Goal: Task Accomplishment & Management: Manage account settings

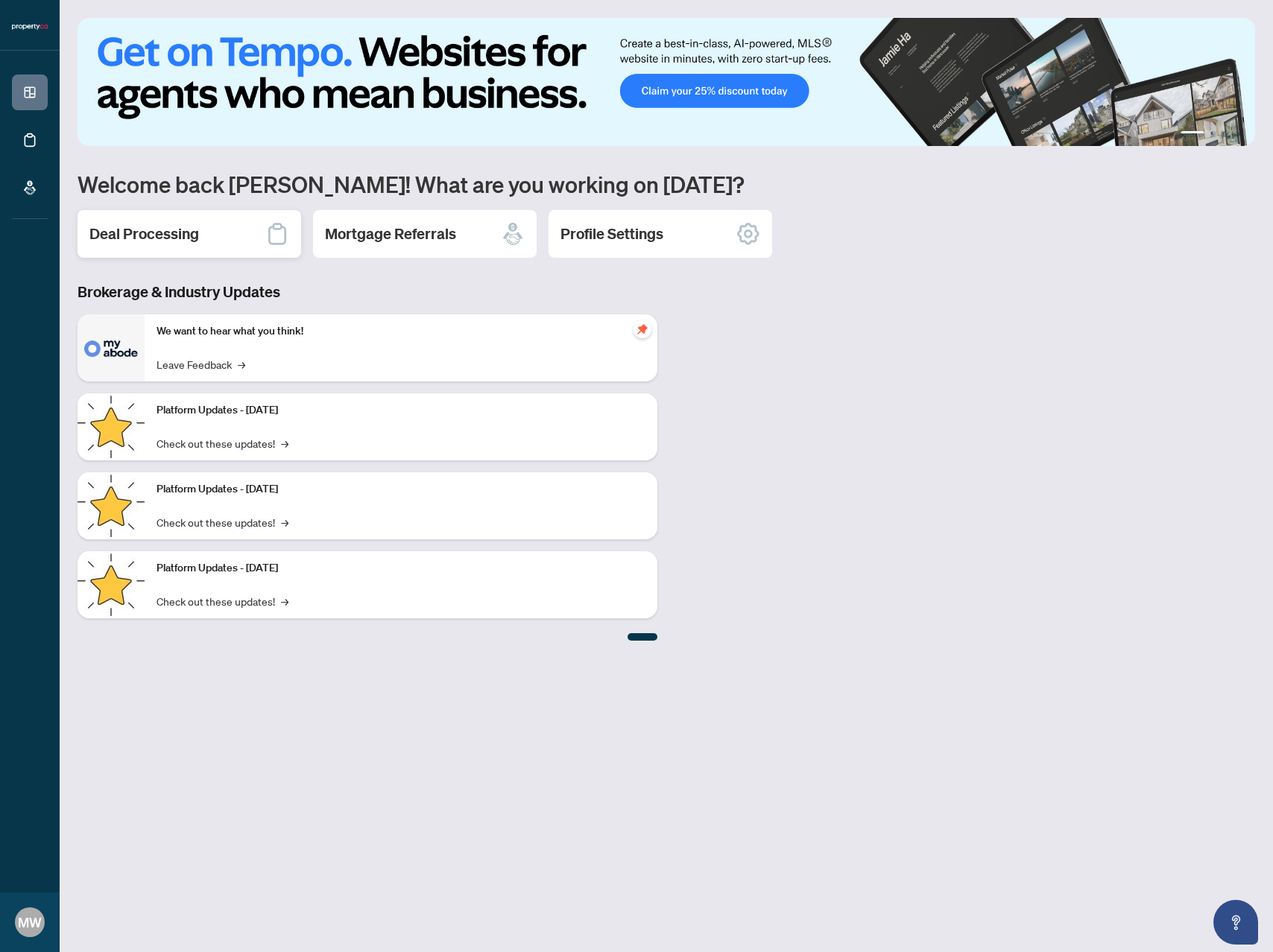
click at [158, 233] on h2 "Deal Processing" at bounding box center [144, 234] width 109 height 21
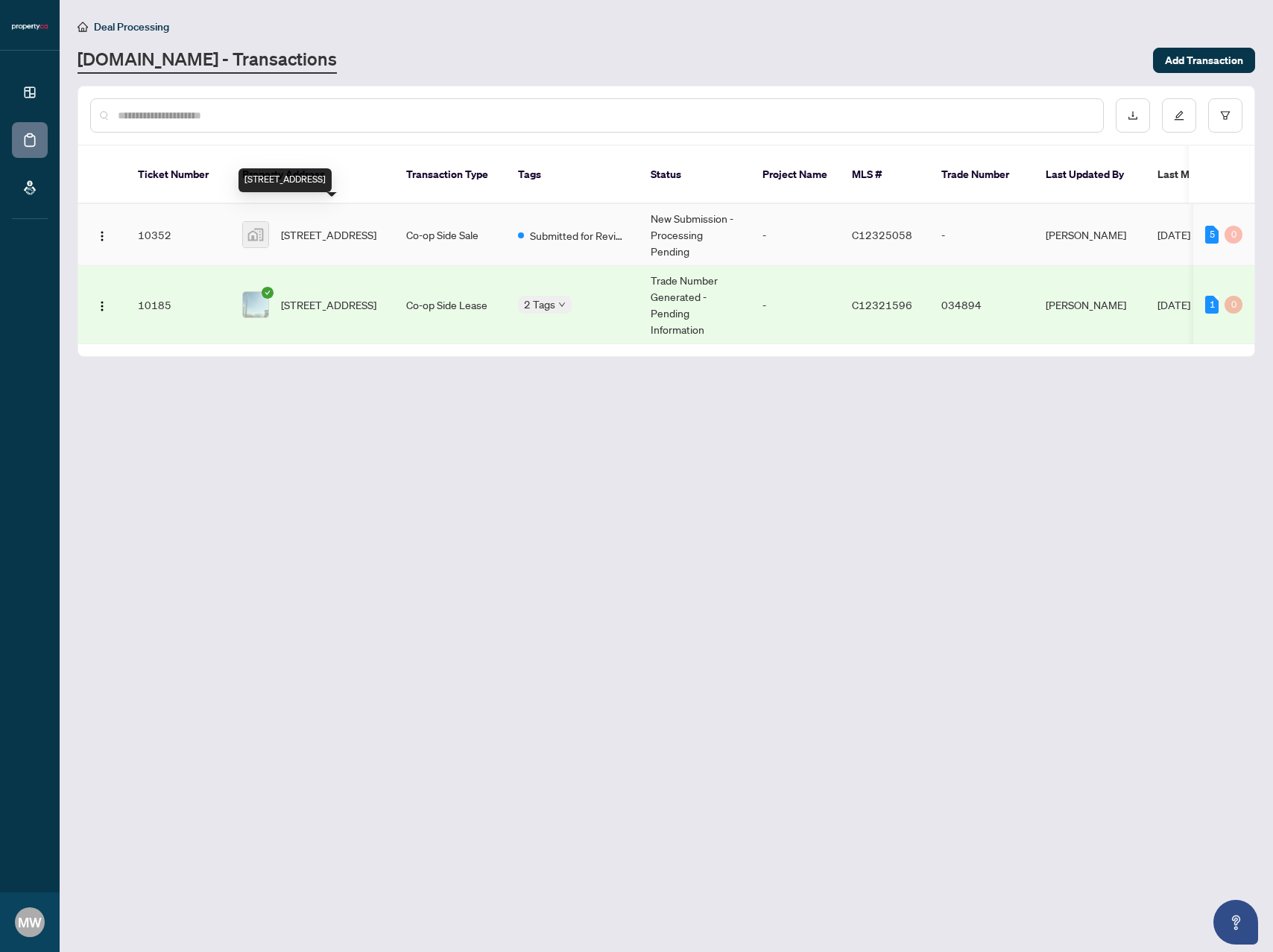
click at [342, 226] on span "[STREET_ADDRESS]" at bounding box center [328, 234] width 95 height 16
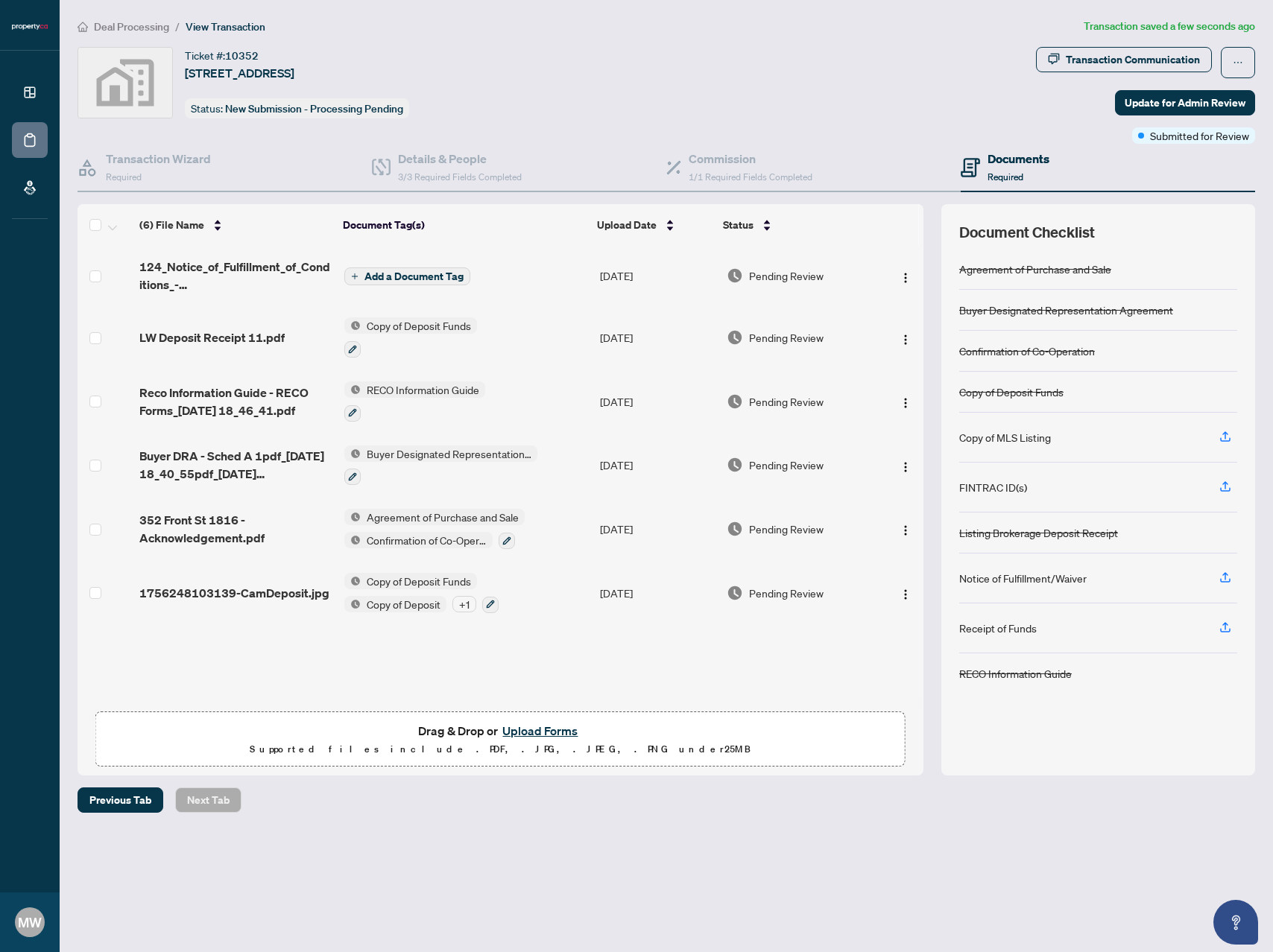
click at [395, 272] on span "Add a Document Tag" at bounding box center [414, 276] width 99 height 10
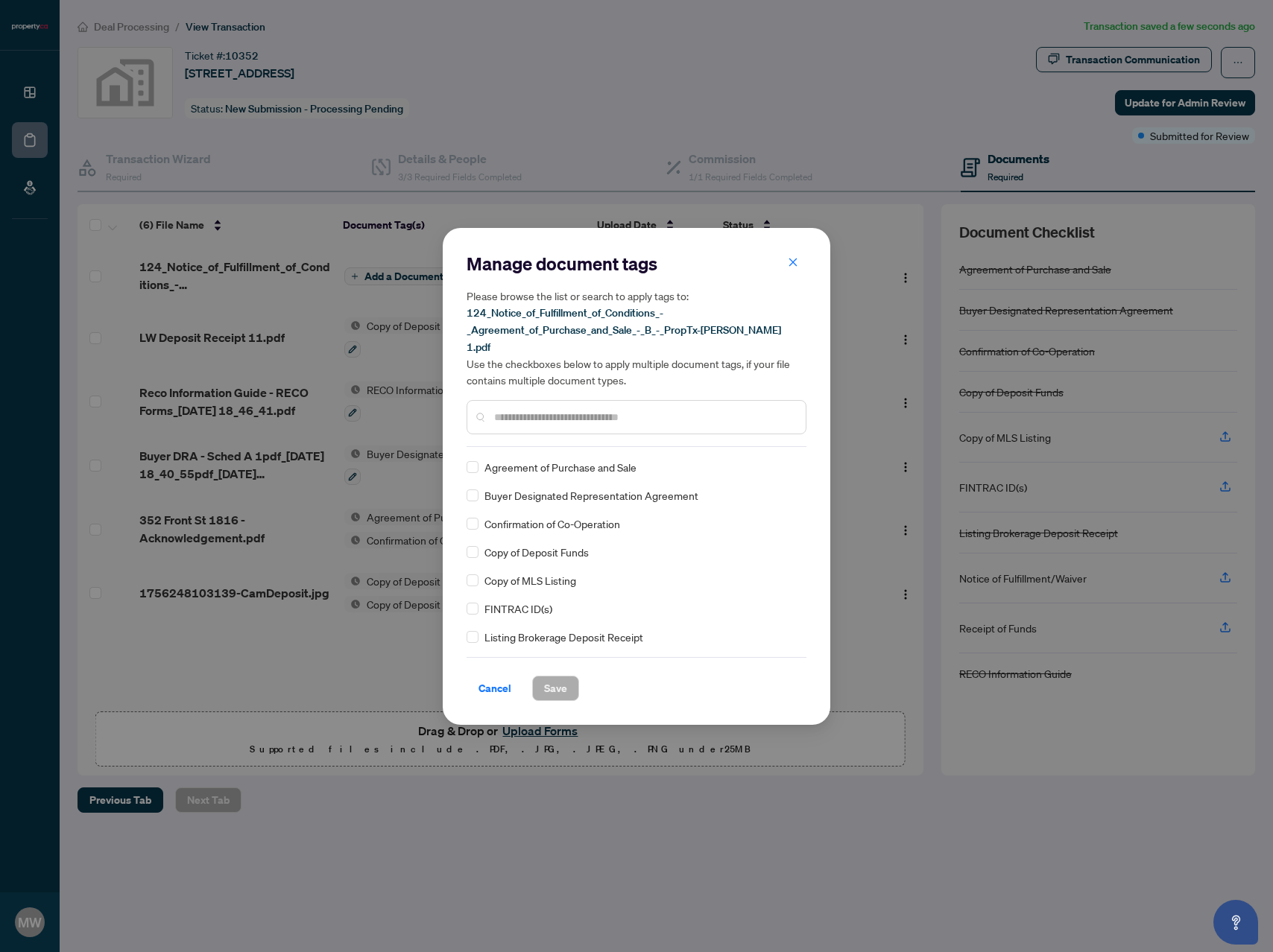
click at [622, 418] on div at bounding box center [636, 418] width 340 height 34
click at [629, 411] on input "text" at bounding box center [644, 417] width 300 height 16
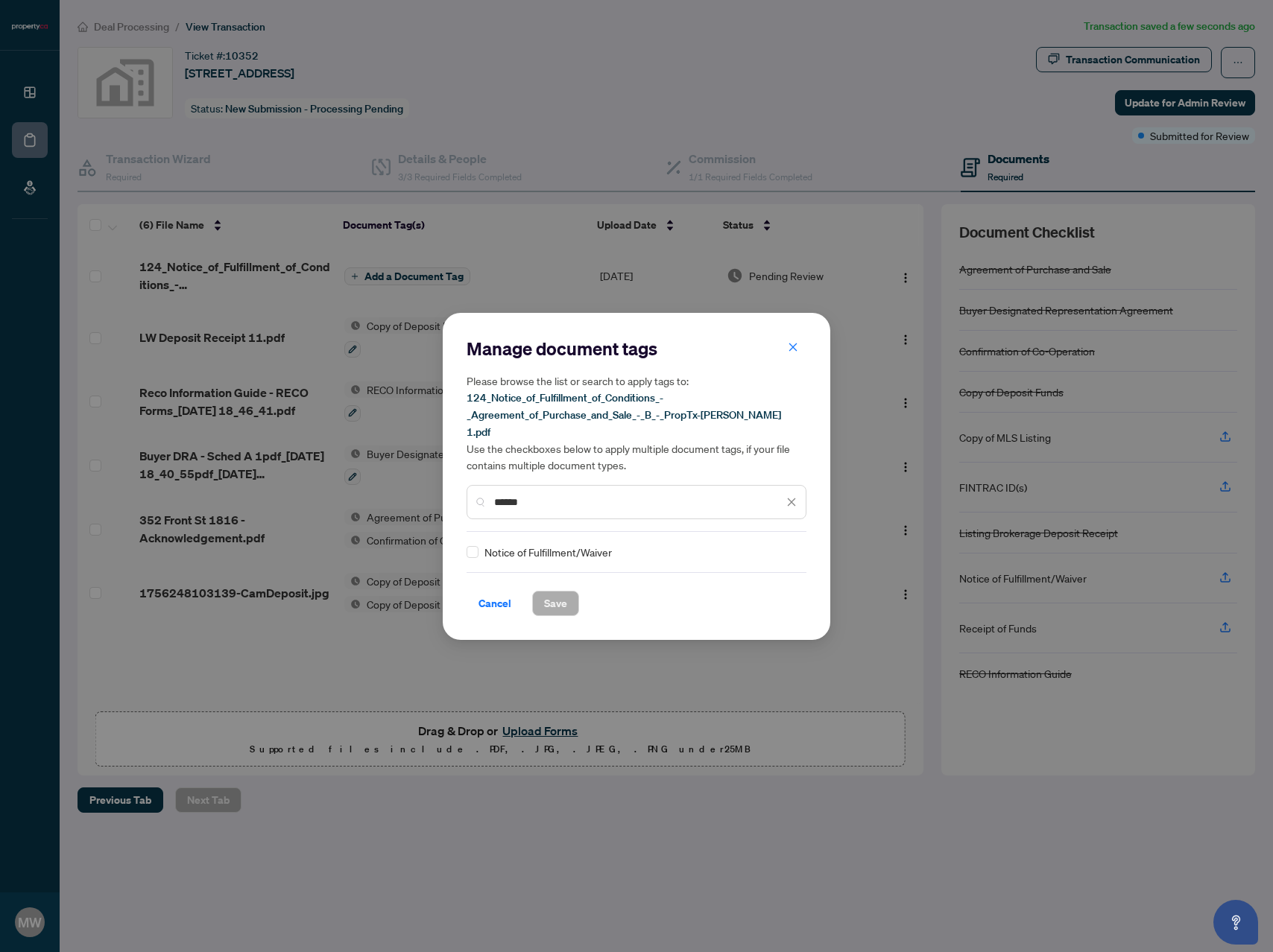
type input "******"
click at [492, 550] on span "Notice of Fulfillment/Waiver" at bounding box center [548, 551] width 127 height 16
click at [479, 546] on div "Notice of Fulfillment/Waiver" at bounding box center [632, 551] width 331 height 16
click at [559, 596] on span "Save" at bounding box center [555, 603] width 24 height 24
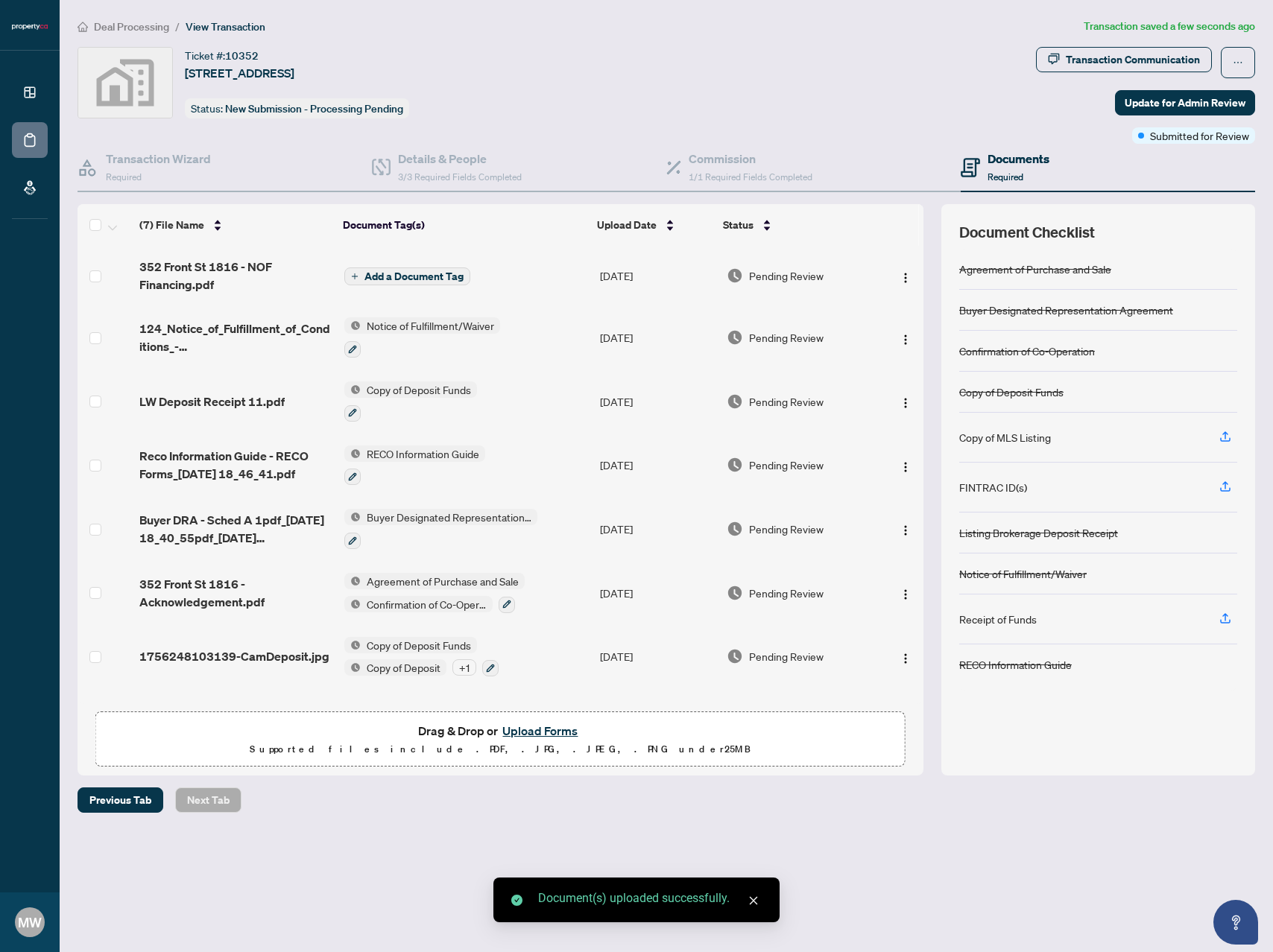
click at [758, 899] on icon "close" at bounding box center [753, 900] width 10 height 10
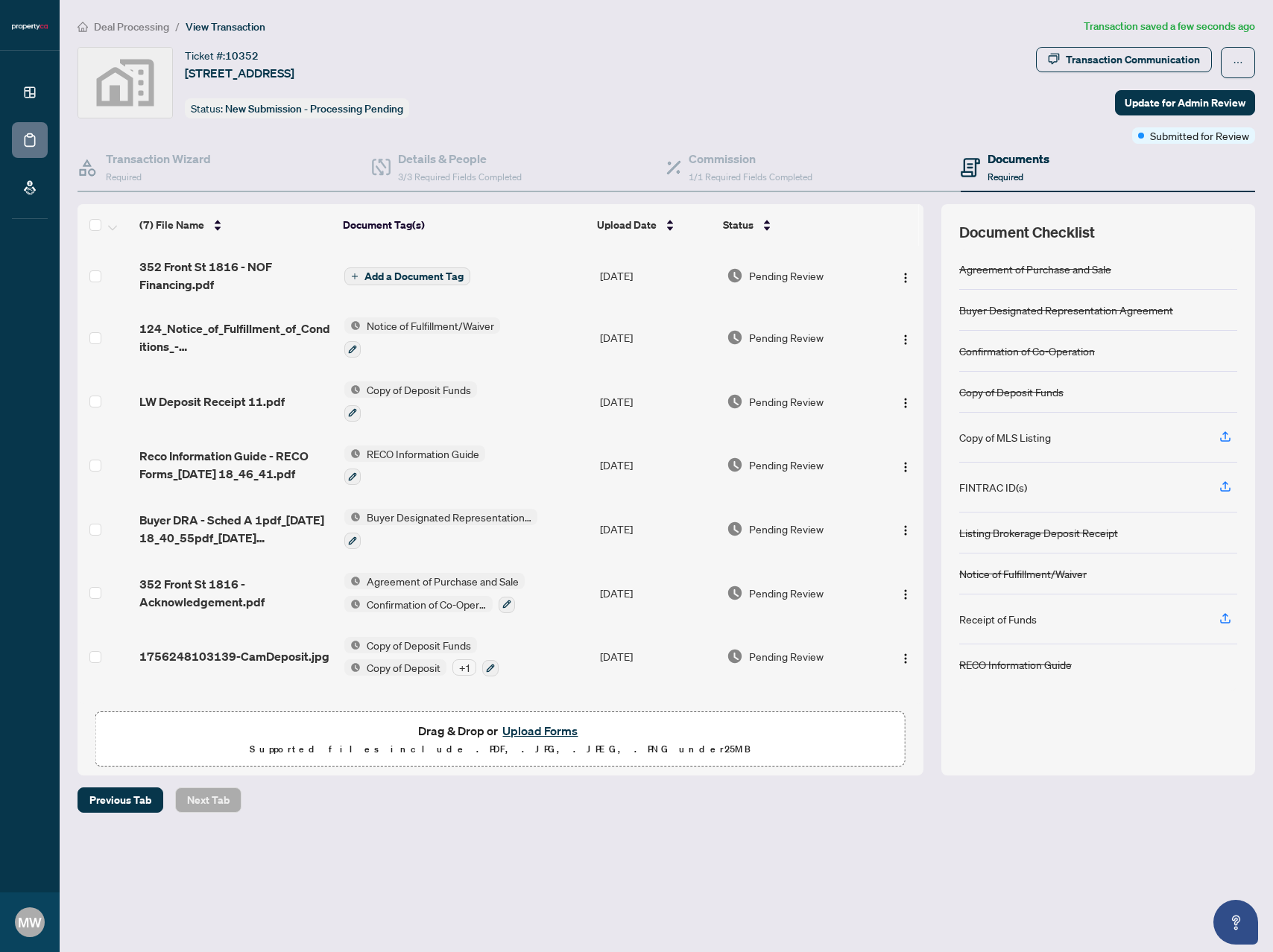
click at [383, 276] on span "Add a Document Tag" at bounding box center [414, 276] width 99 height 10
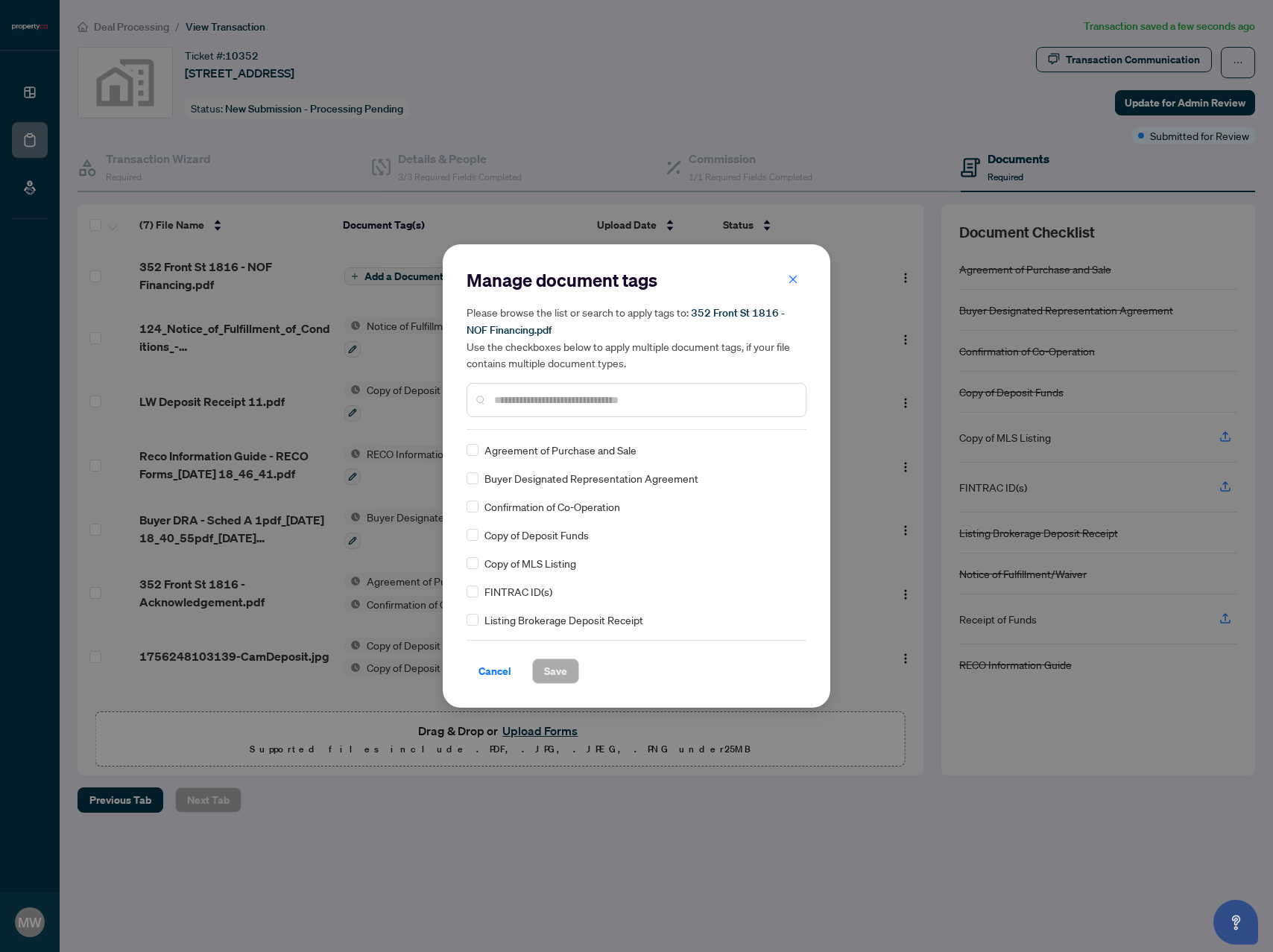
click at [524, 397] on input "text" at bounding box center [644, 400] width 300 height 16
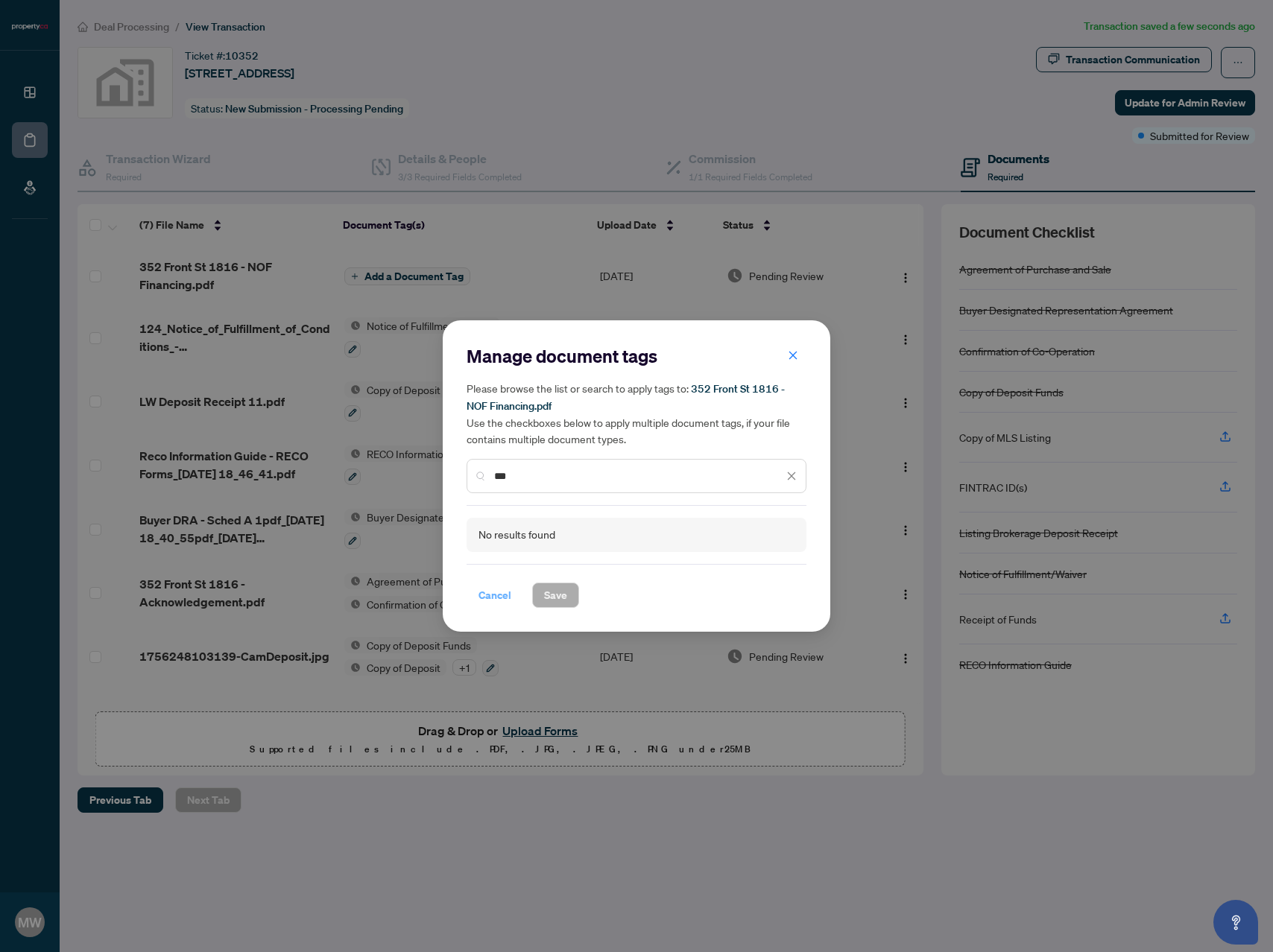
type input "***"
click at [490, 588] on span "Cancel" at bounding box center [495, 595] width 33 height 24
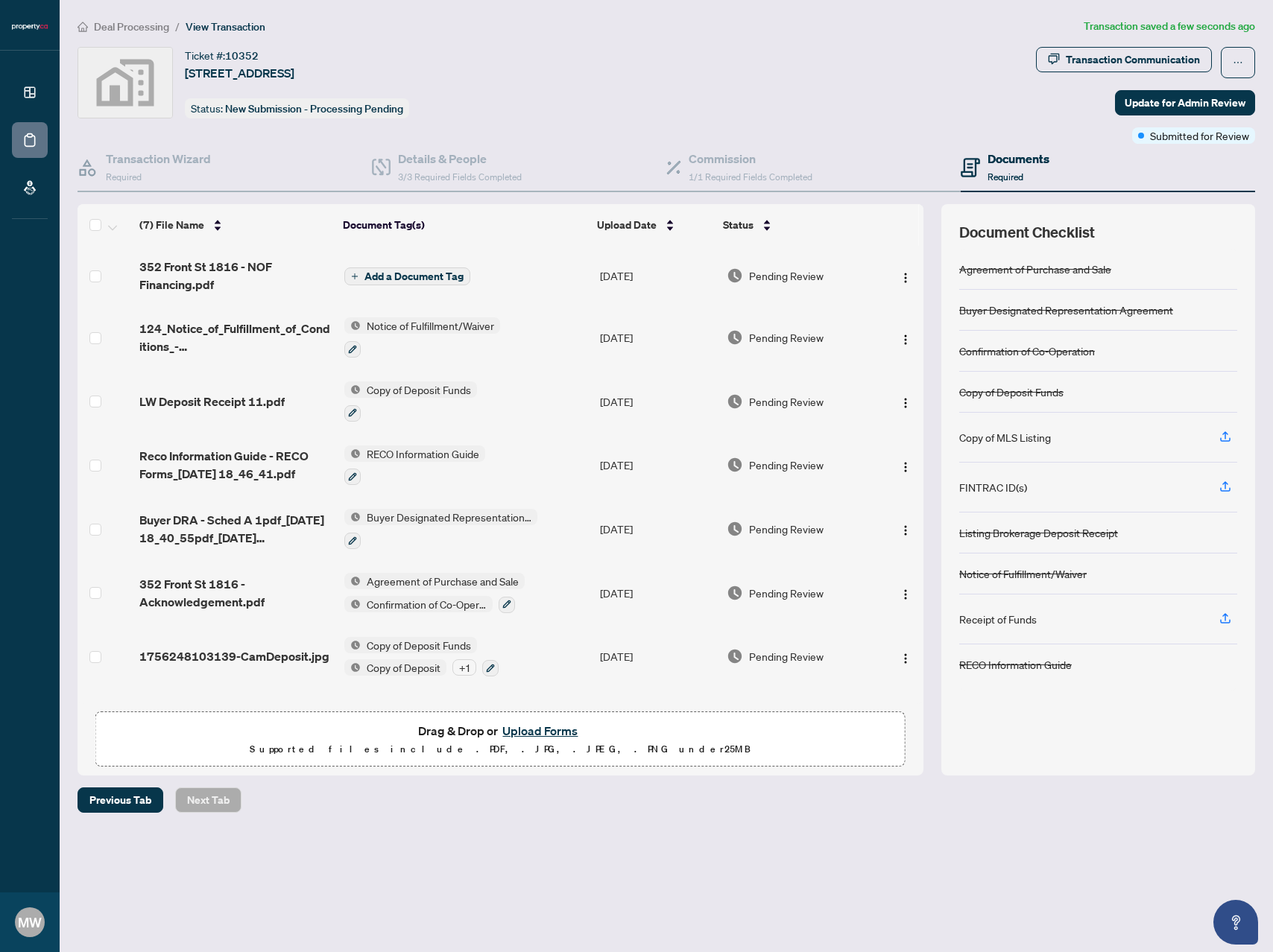
click at [389, 281] on span "Add a Document Tag" at bounding box center [414, 276] width 99 height 10
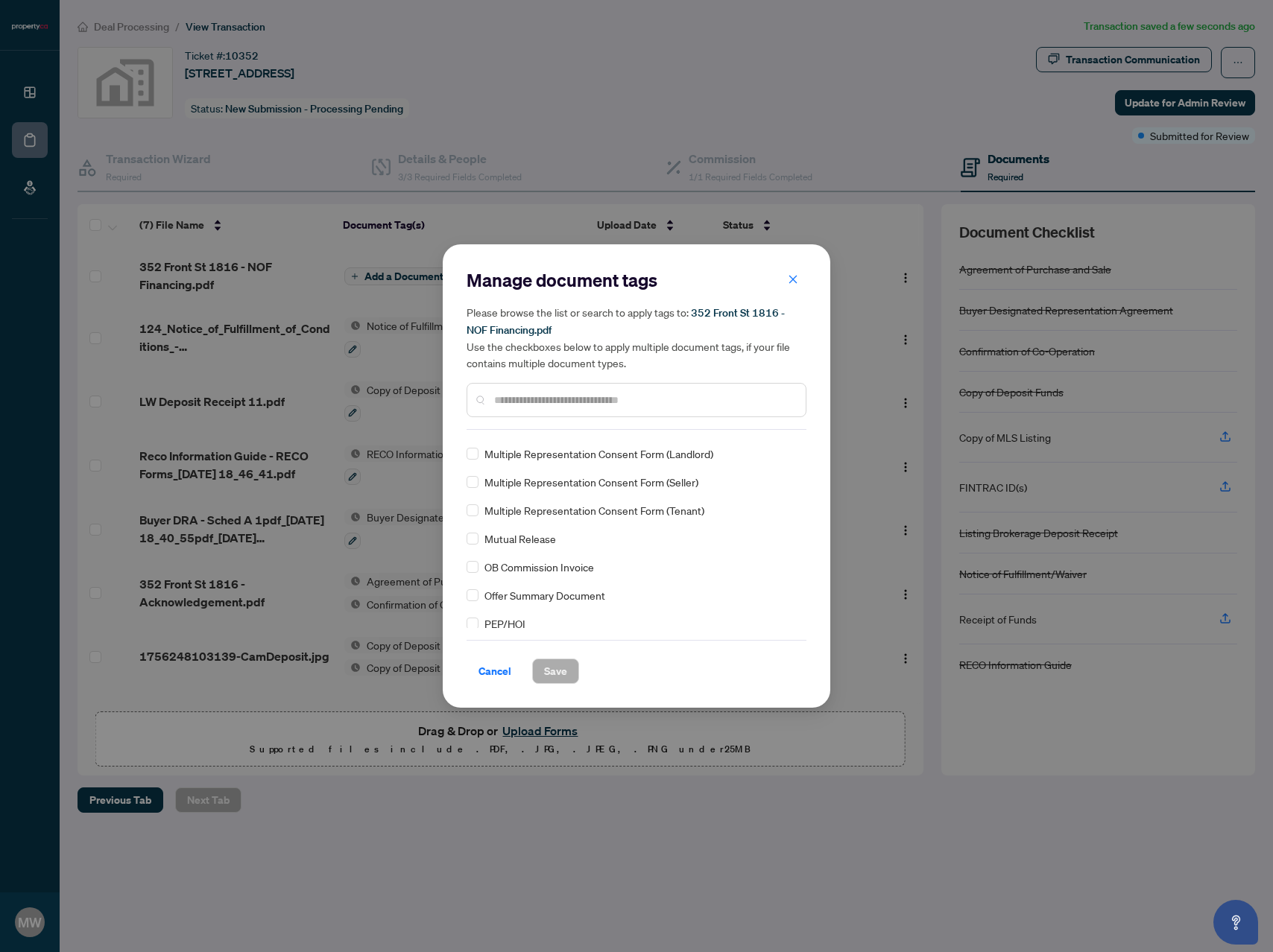
scroll to position [995, 0]
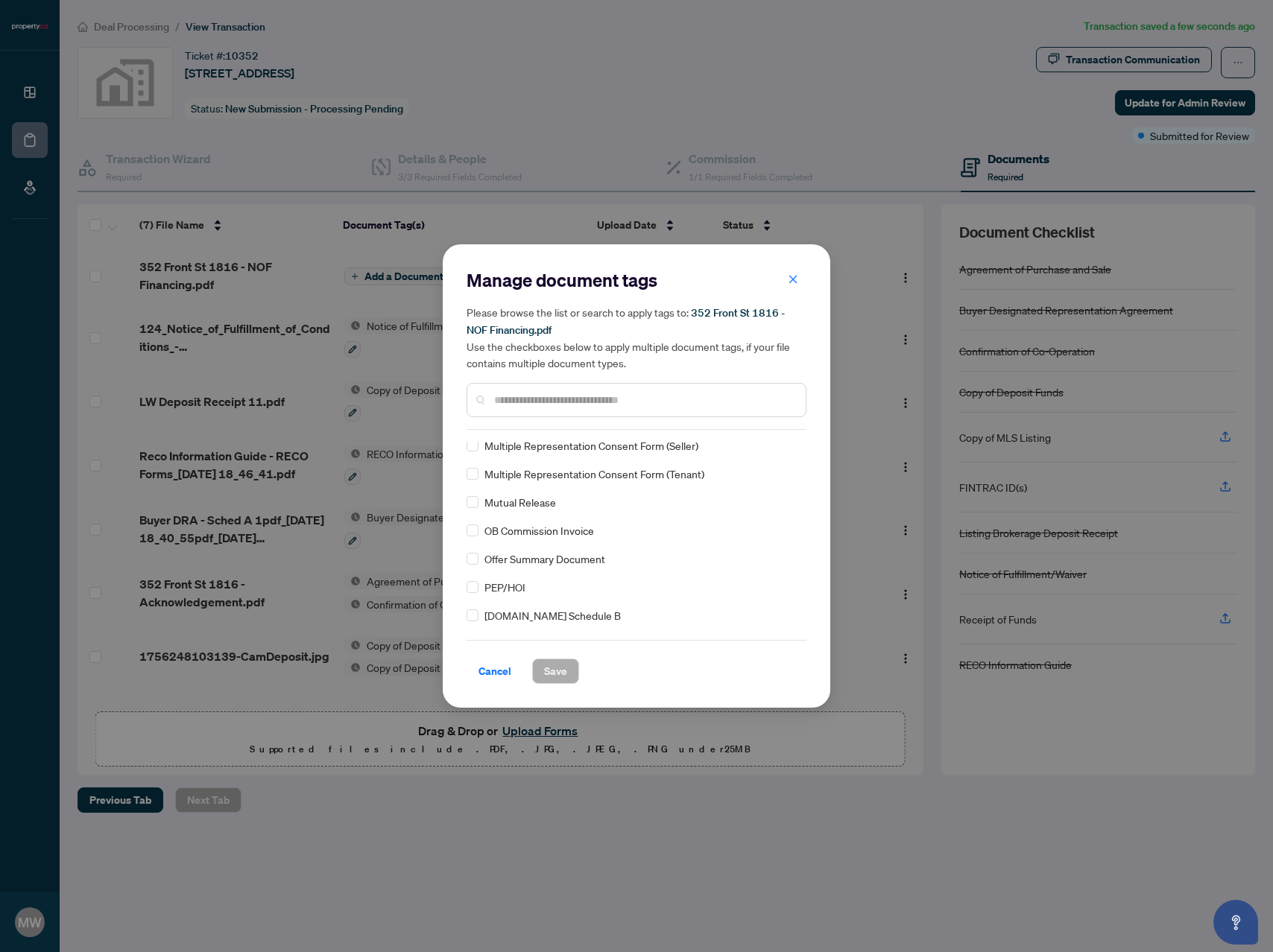
click at [533, 408] on div at bounding box center [636, 400] width 340 height 34
click at [548, 403] on input "text" at bounding box center [644, 400] width 300 height 16
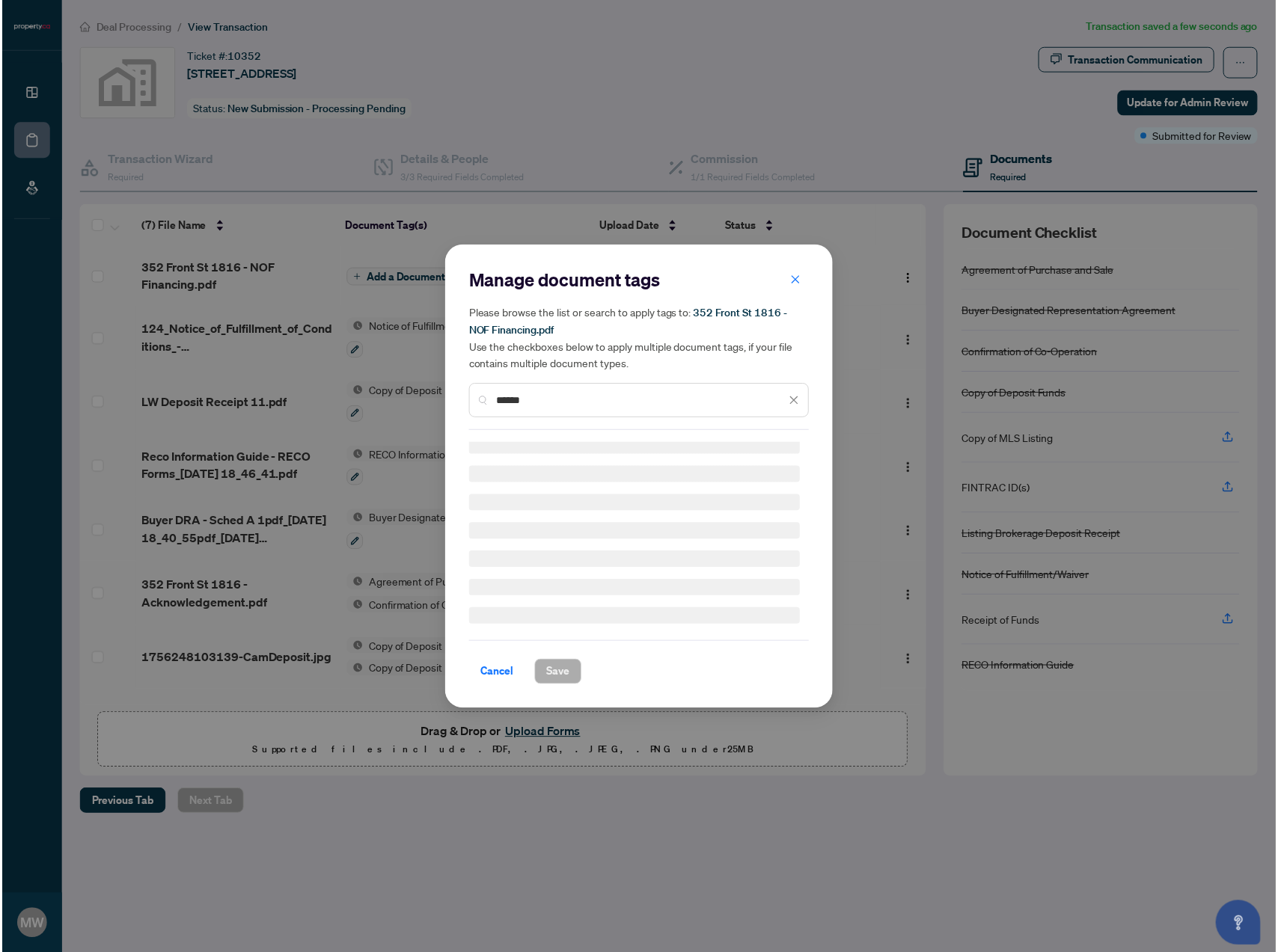
scroll to position [0, 0]
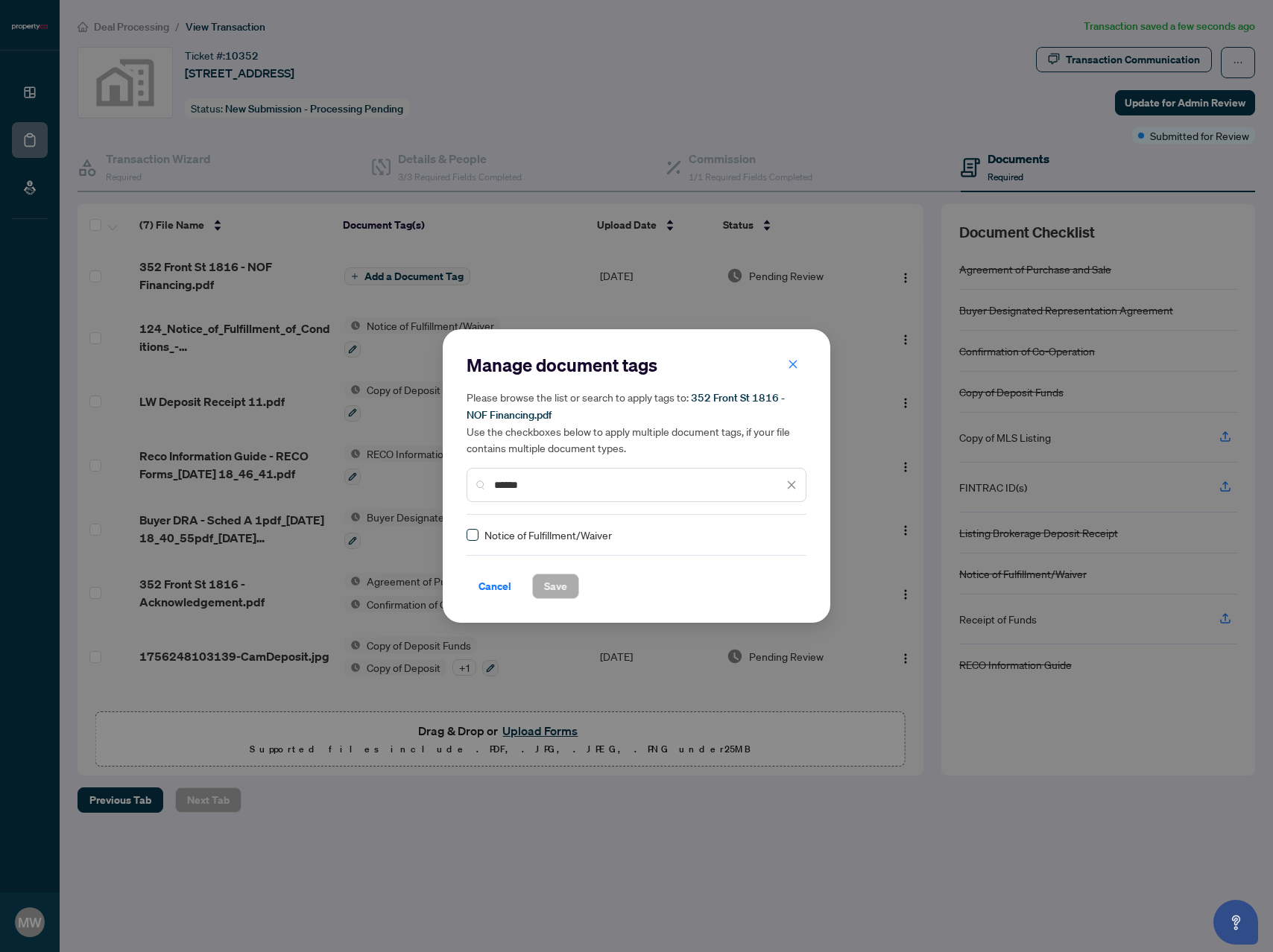
type input "******"
click at [570, 591] on button "Save" at bounding box center [556, 586] width 47 height 25
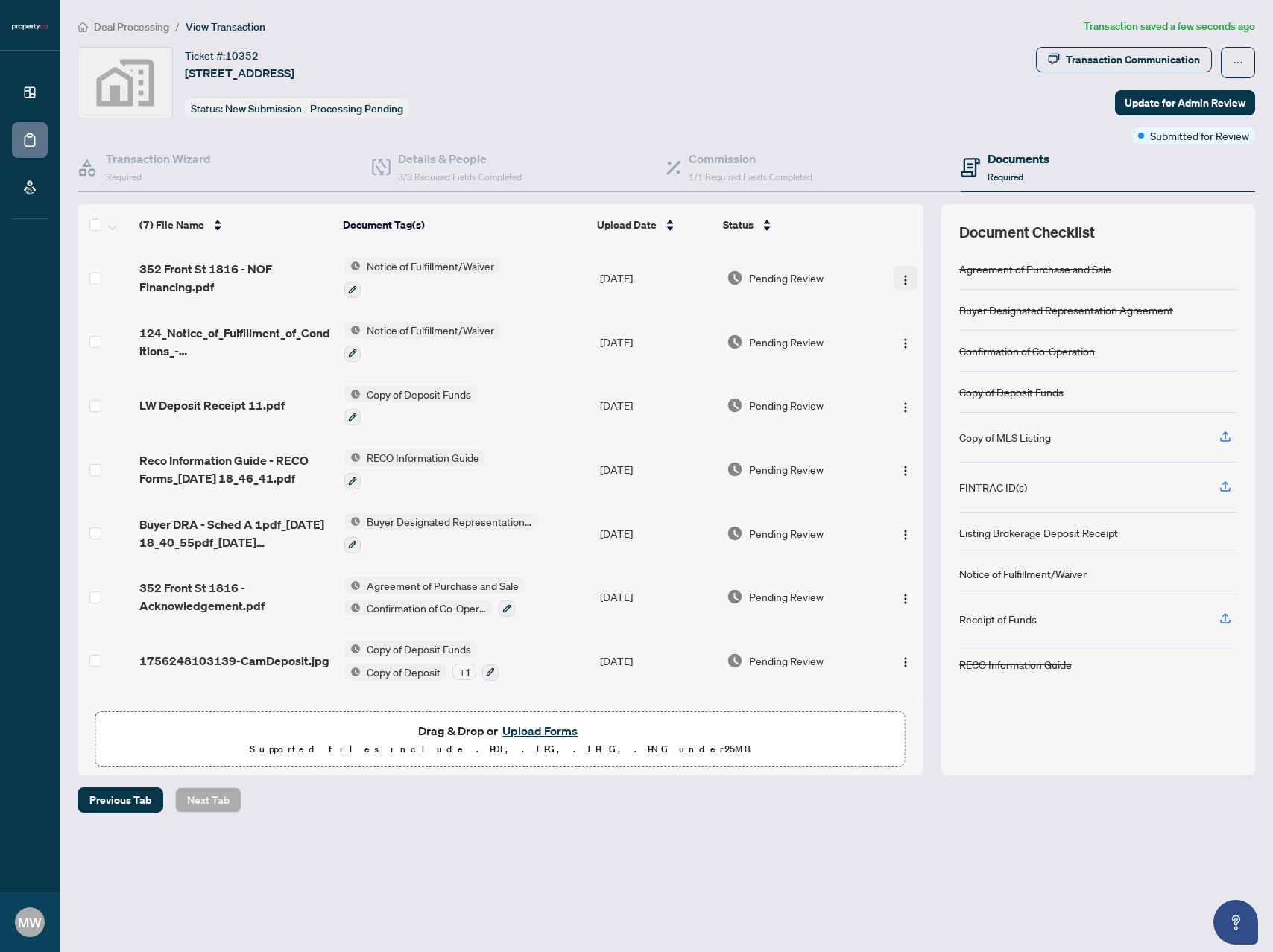
click at [900, 279] on img "button" at bounding box center [905, 280] width 12 height 12
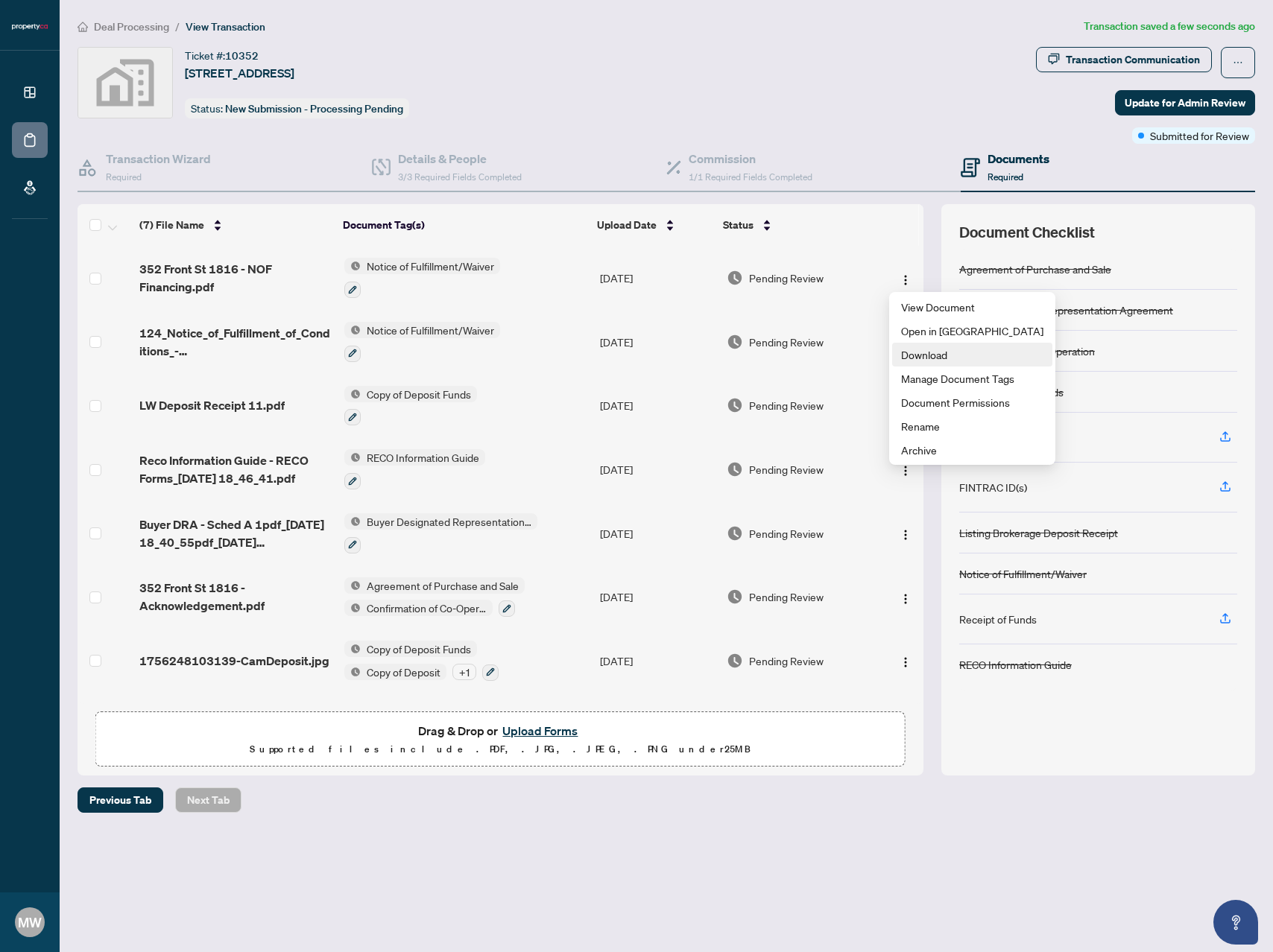
click at [934, 352] on span "Download" at bounding box center [972, 354] width 142 height 16
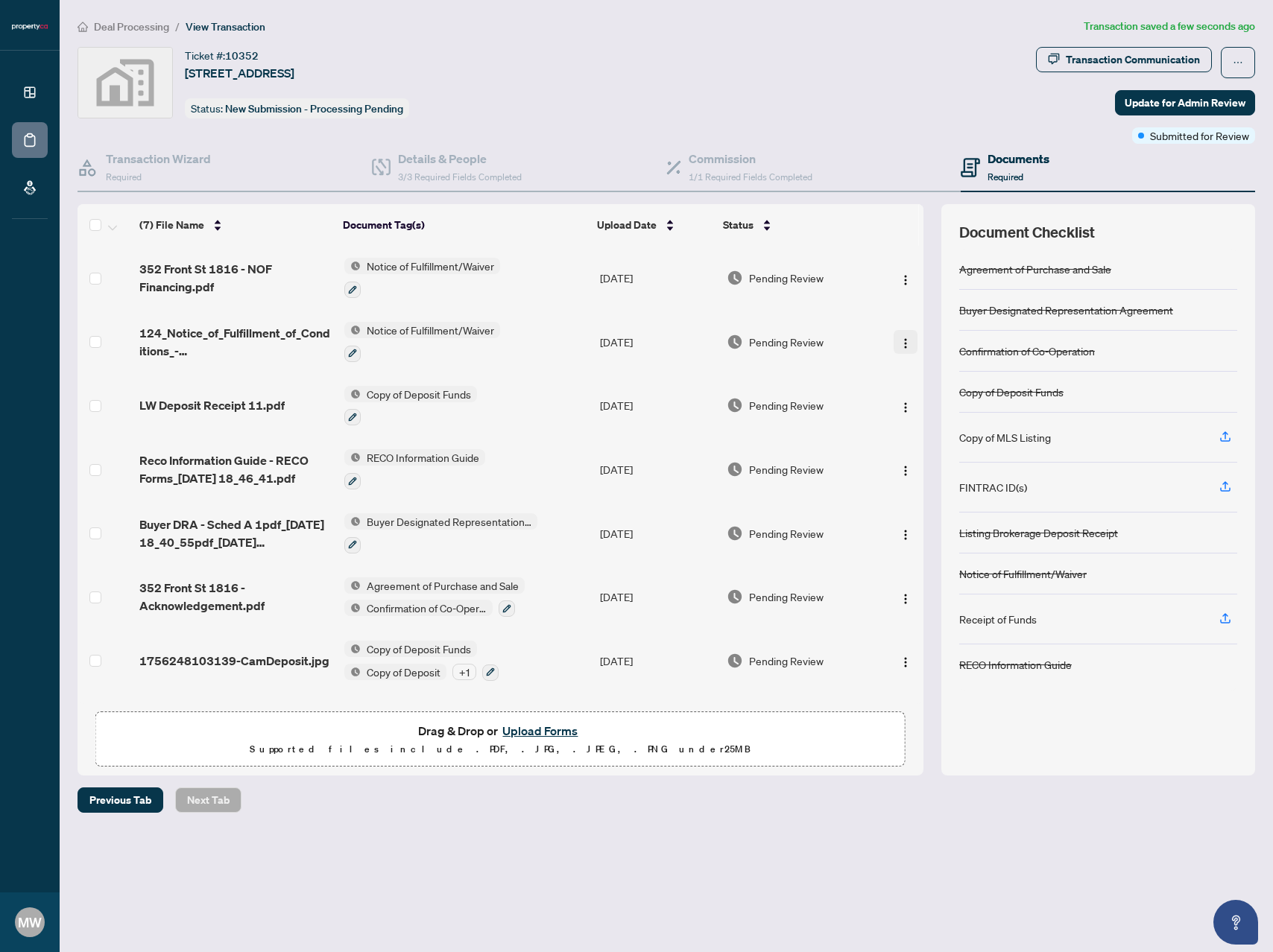
click at [900, 347] on button "button" at bounding box center [905, 341] width 24 height 24
click at [913, 414] on span "Download" at bounding box center [972, 418] width 142 height 16
click at [901, 404] on img "button" at bounding box center [905, 407] width 12 height 12
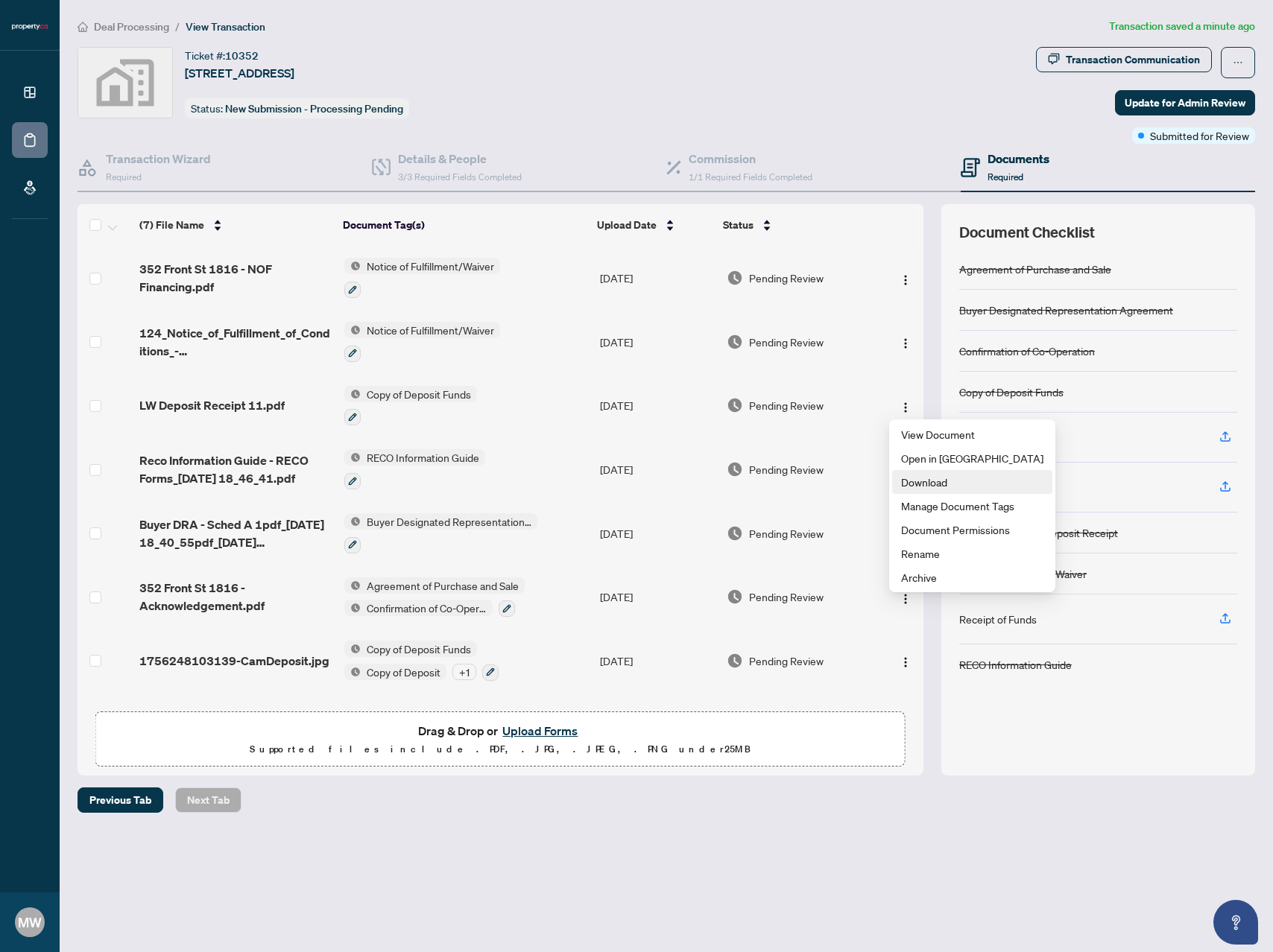
click at [906, 476] on span "Download" at bounding box center [972, 482] width 142 height 16
click at [528, 730] on button "Upload Forms" at bounding box center [539, 730] width 84 height 20
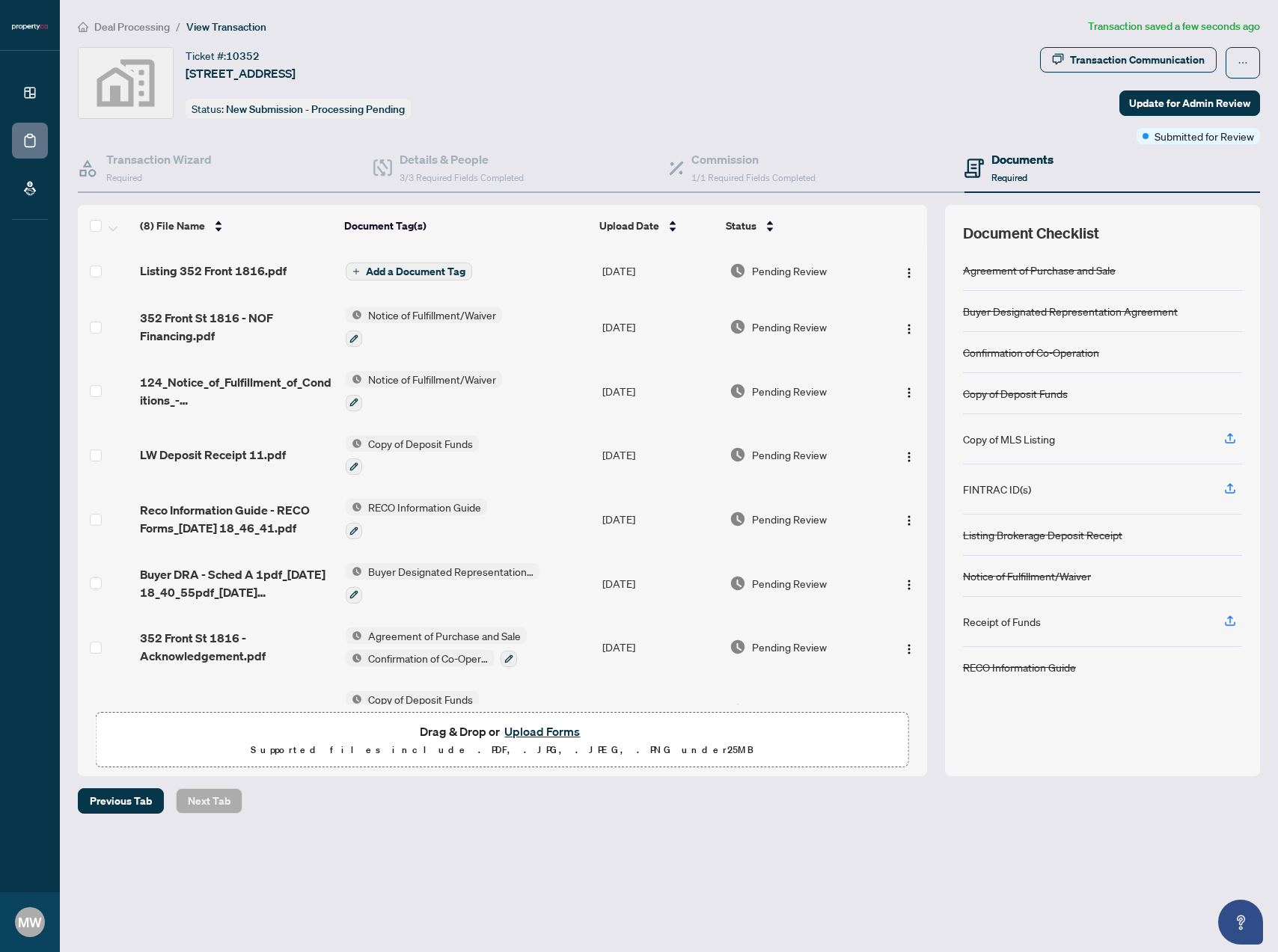
click at [428, 270] on span "Add a Document Tag" at bounding box center [416, 271] width 99 height 10
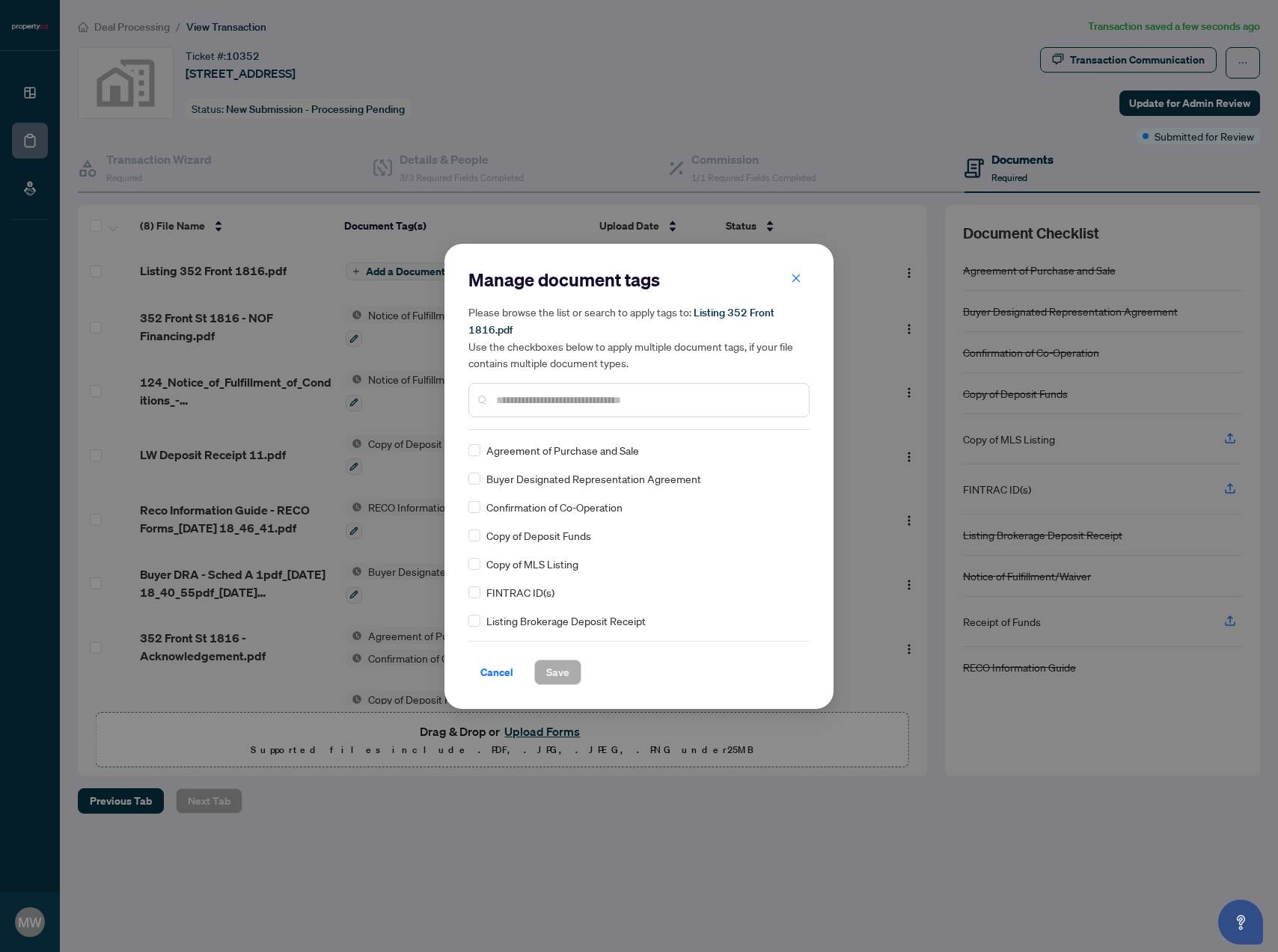
click at [481, 567] on div "Copy of MLS Listing" at bounding box center [634, 563] width 332 height 16
click at [552, 666] on span "Save" at bounding box center [558, 672] width 24 height 24
